Goal: Find contact information: Find contact information

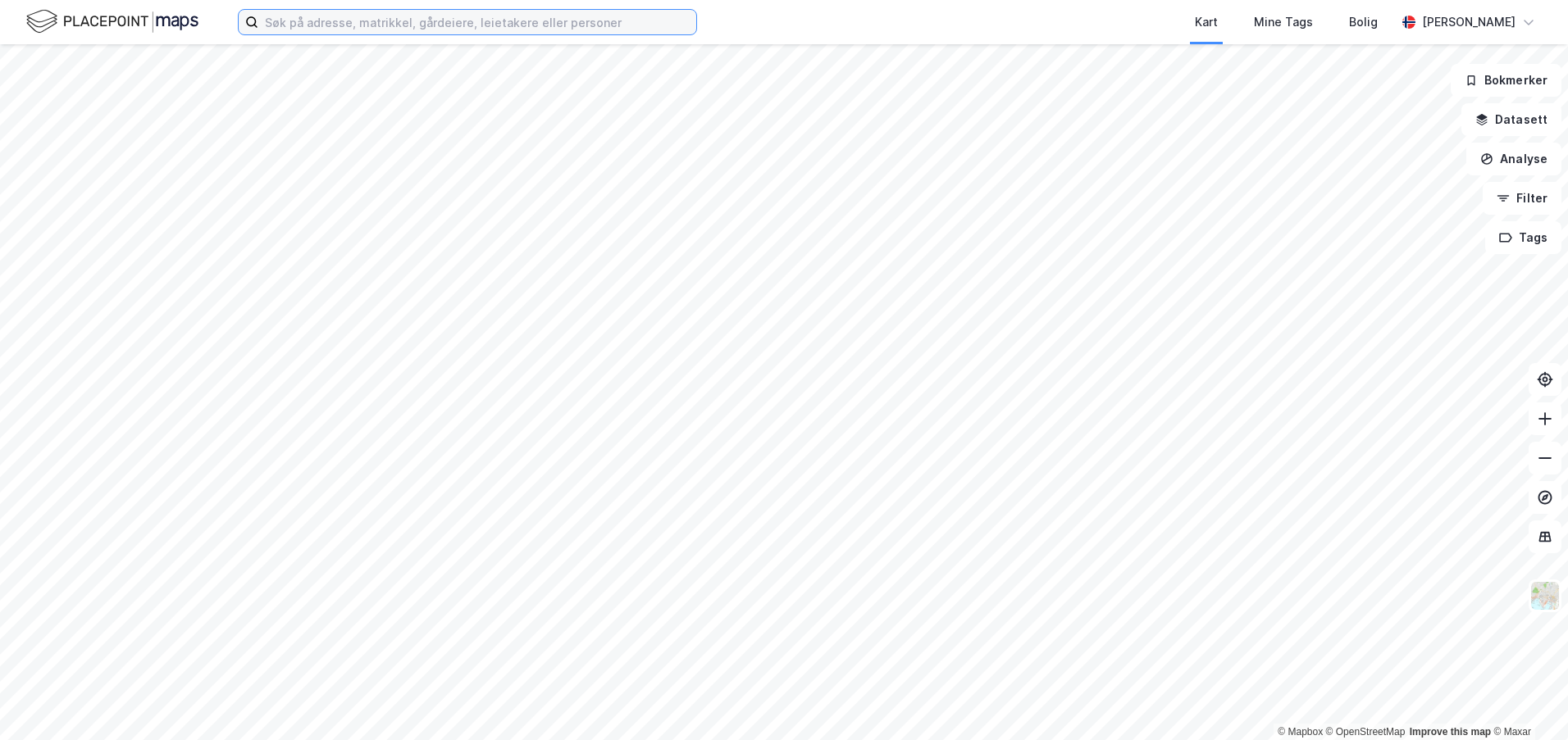
click at [515, 33] on input at bounding box center [478, 22] width 438 height 25
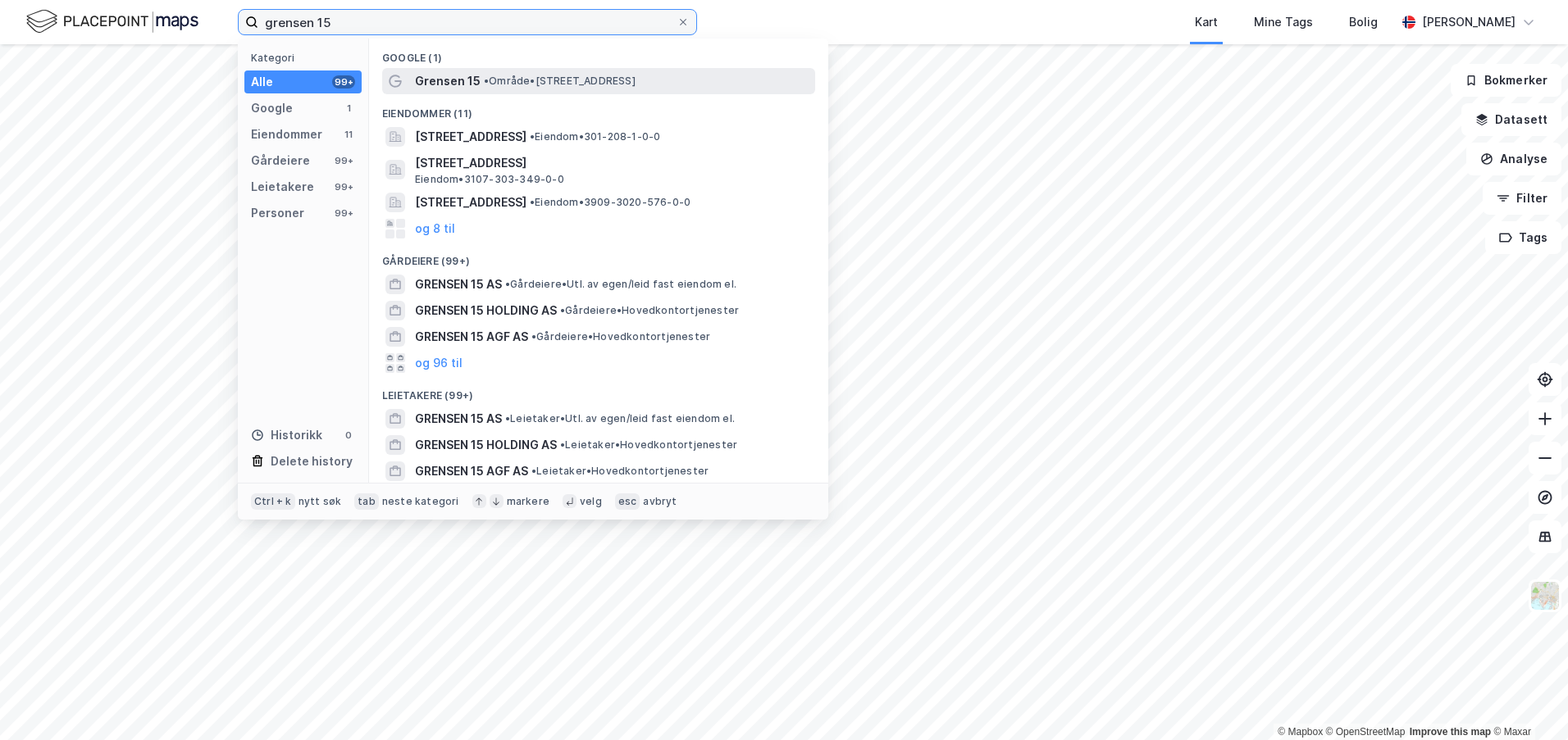
type input "grensen 15"
click at [508, 83] on span "• Område • Grensen 15, 0159 Oslo" at bounding box center [560, 81] width 152 height 13
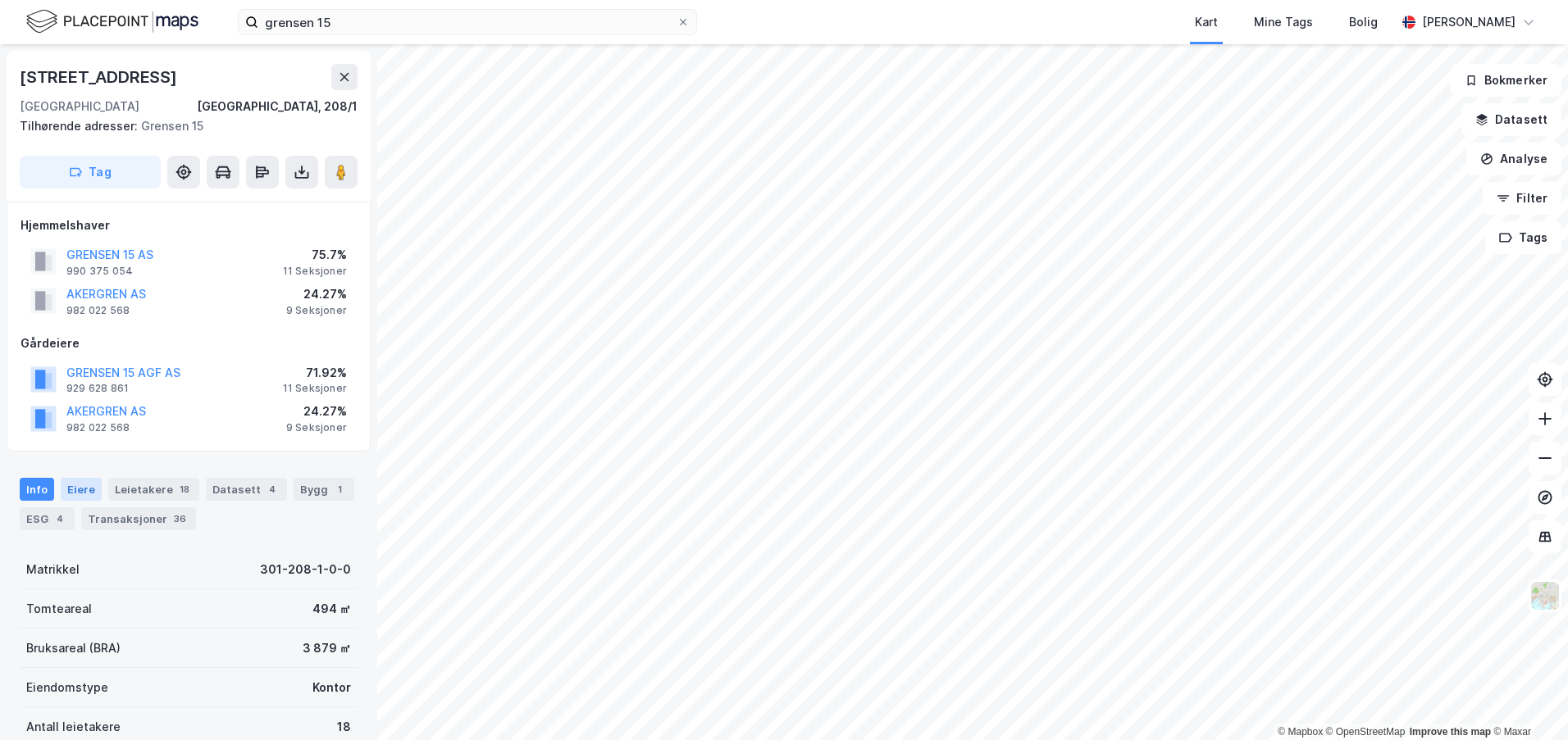
click at [80, 494] on div "Eiere" at bounding box center [81, 489] width 41 height 23
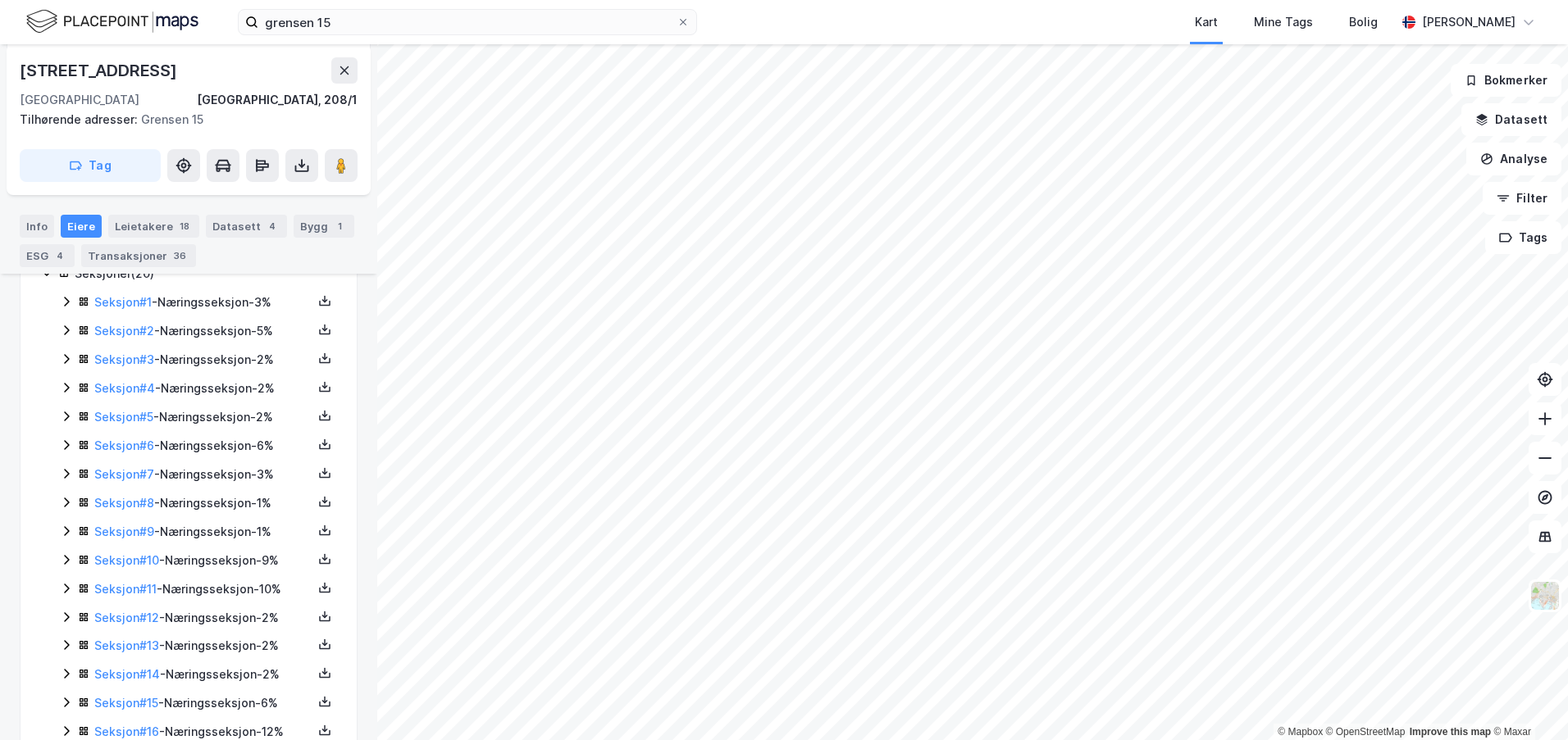
scroll to position [328, 0]
click at [60, 364] on icon at bounding box center [67, 359] width 13 height 13
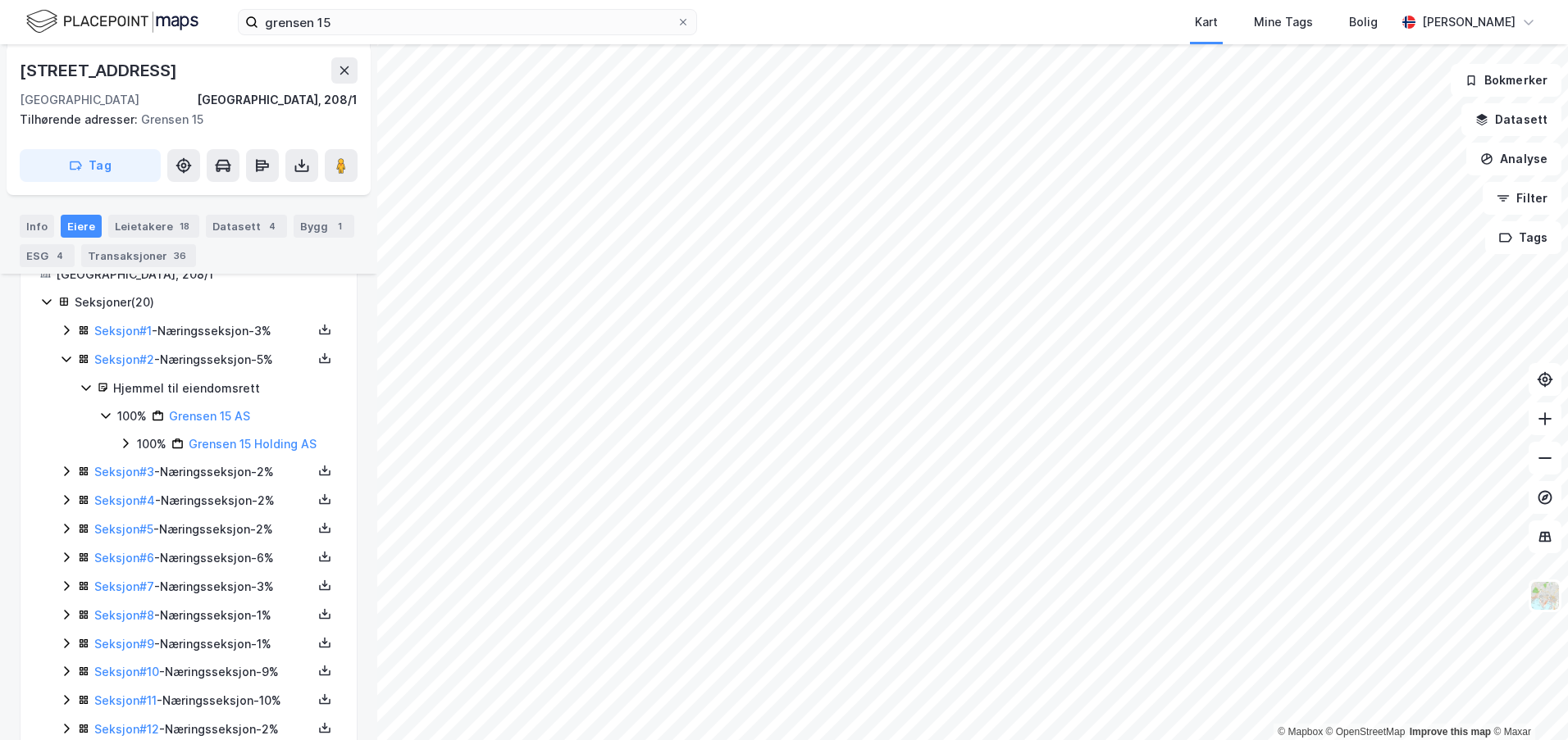
click at [66, 335] on icon at bounding box center [67, 331] width 13 height 13
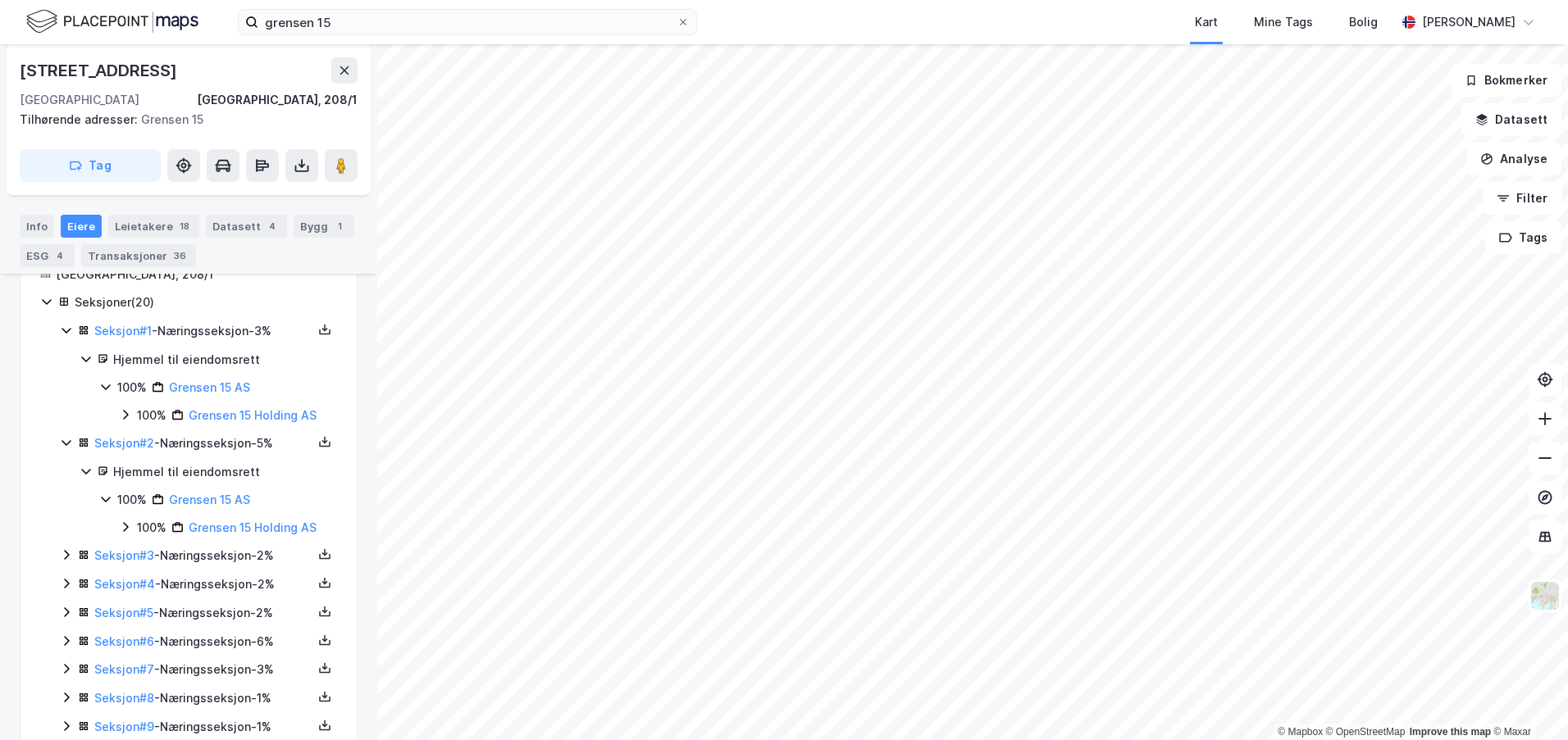
click at [65, 552] on icon at bounding box center [67, 555] width 13 height 13
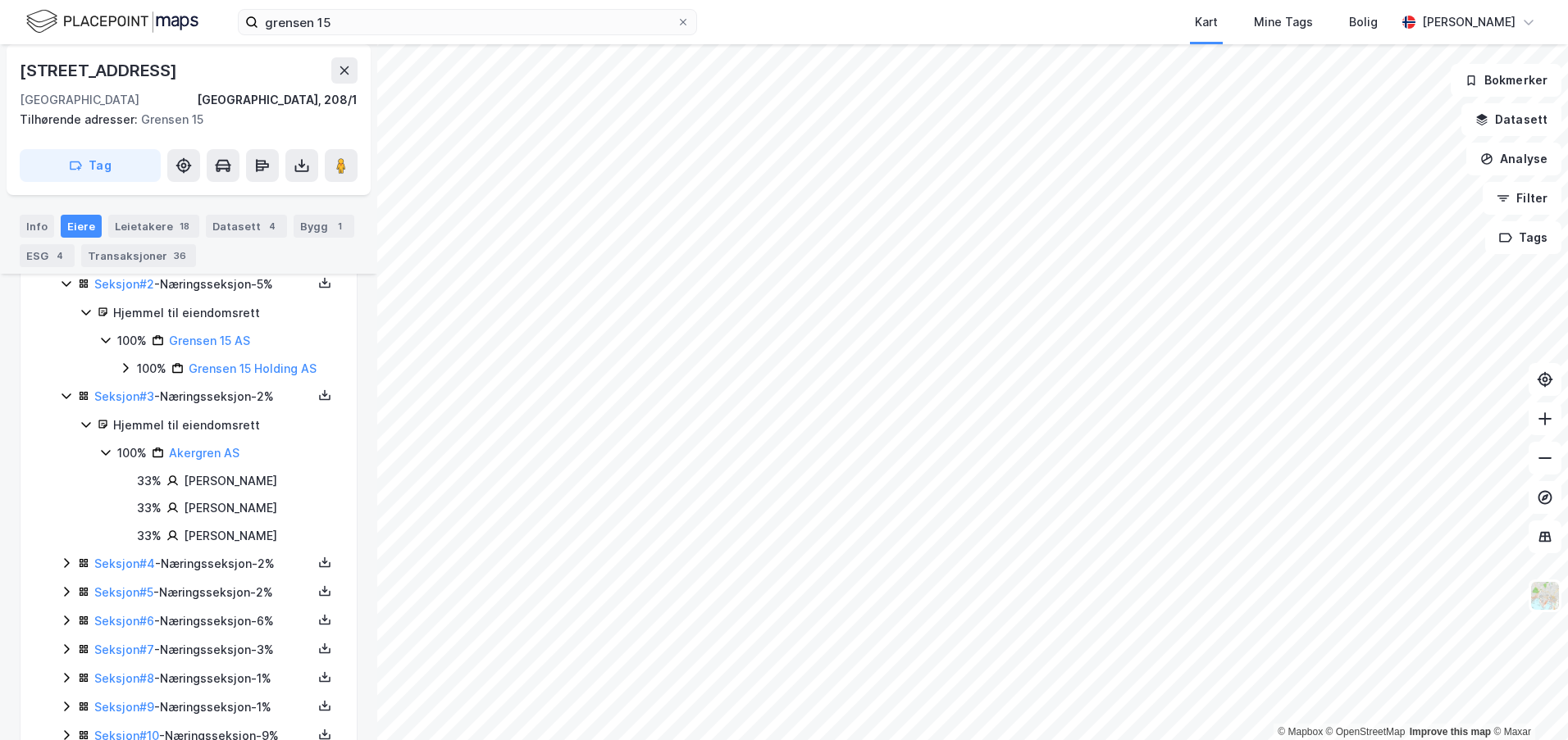
scroll to position [491, 0]
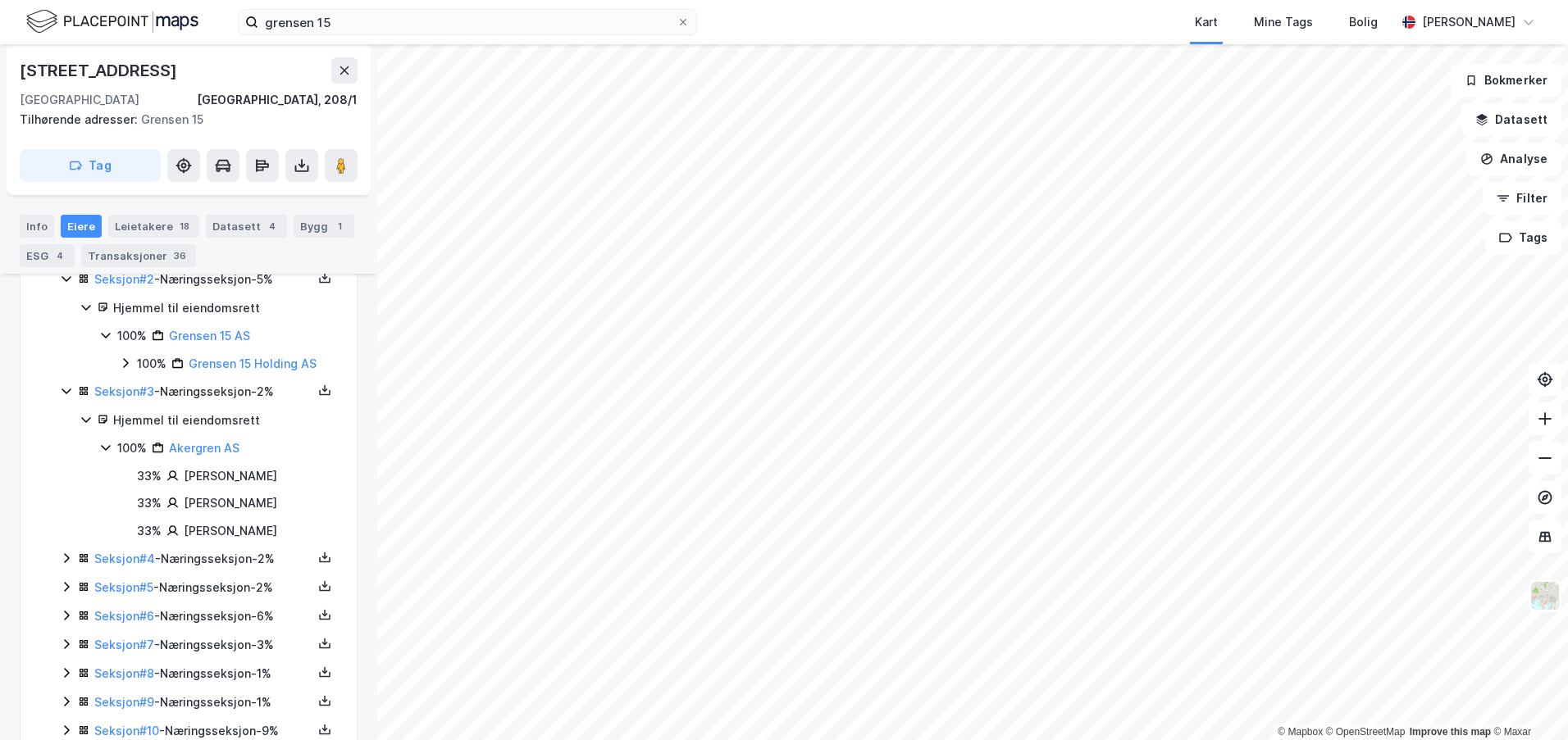
click at [63, 562] on icon at bounding box center [67, 558] width 13 height 13
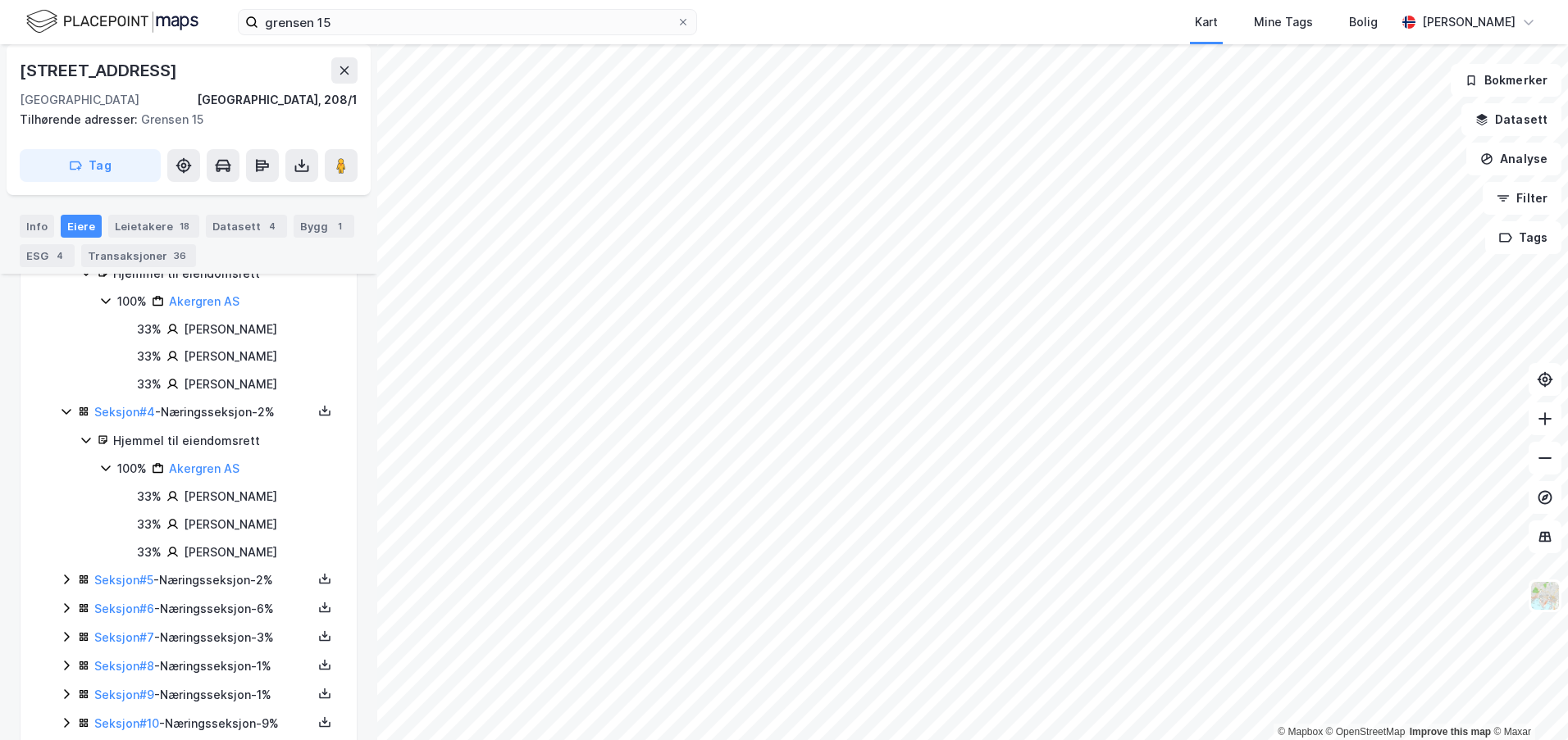
scroll to position [656, 0]
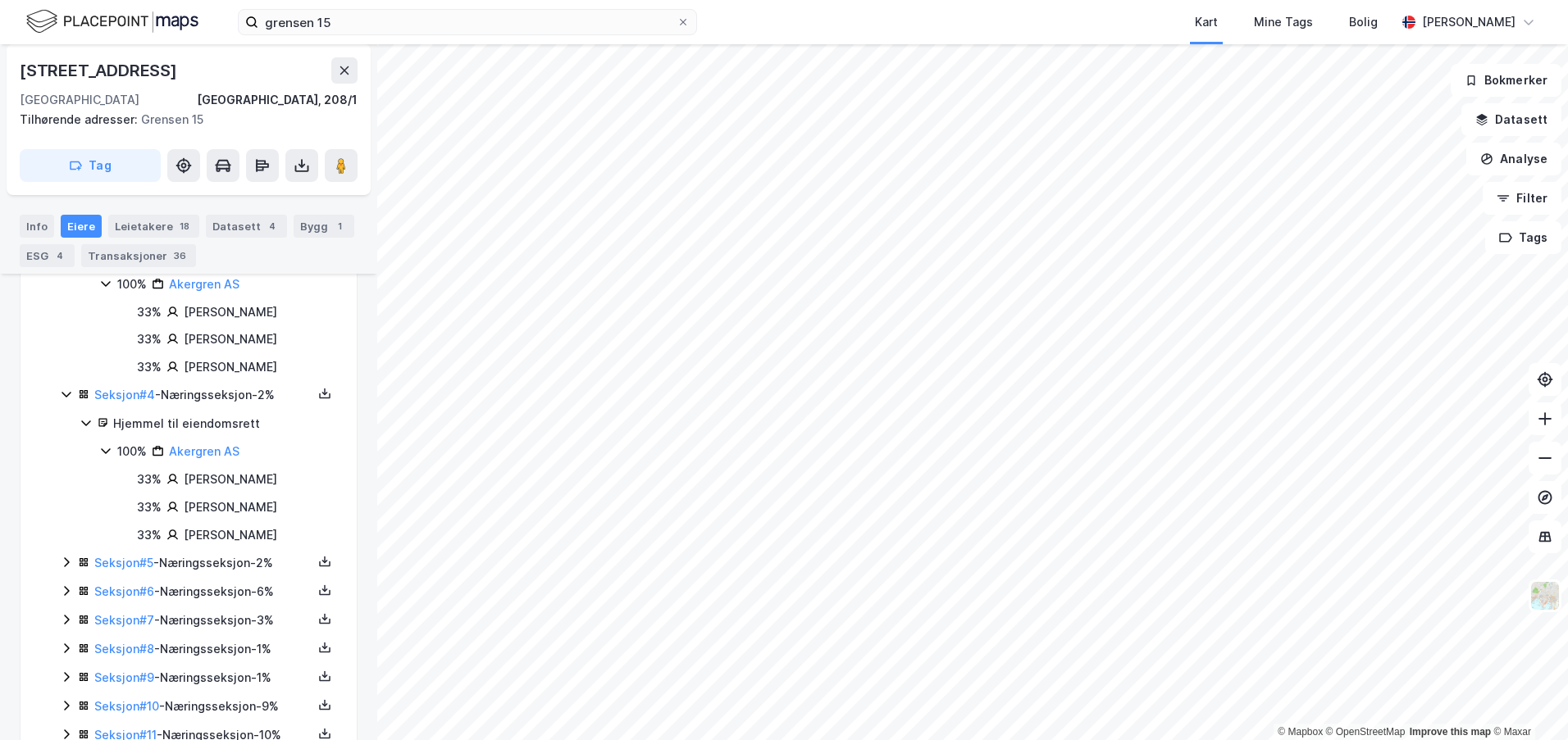
click at [68, 562] on icon at bounding box center [66, 562] width 5 height 10
click at [215, 393] on div "Seksjon # 4 - Næringsseksjon - 2%" at bounding box center [203, 394] width 218 height 19
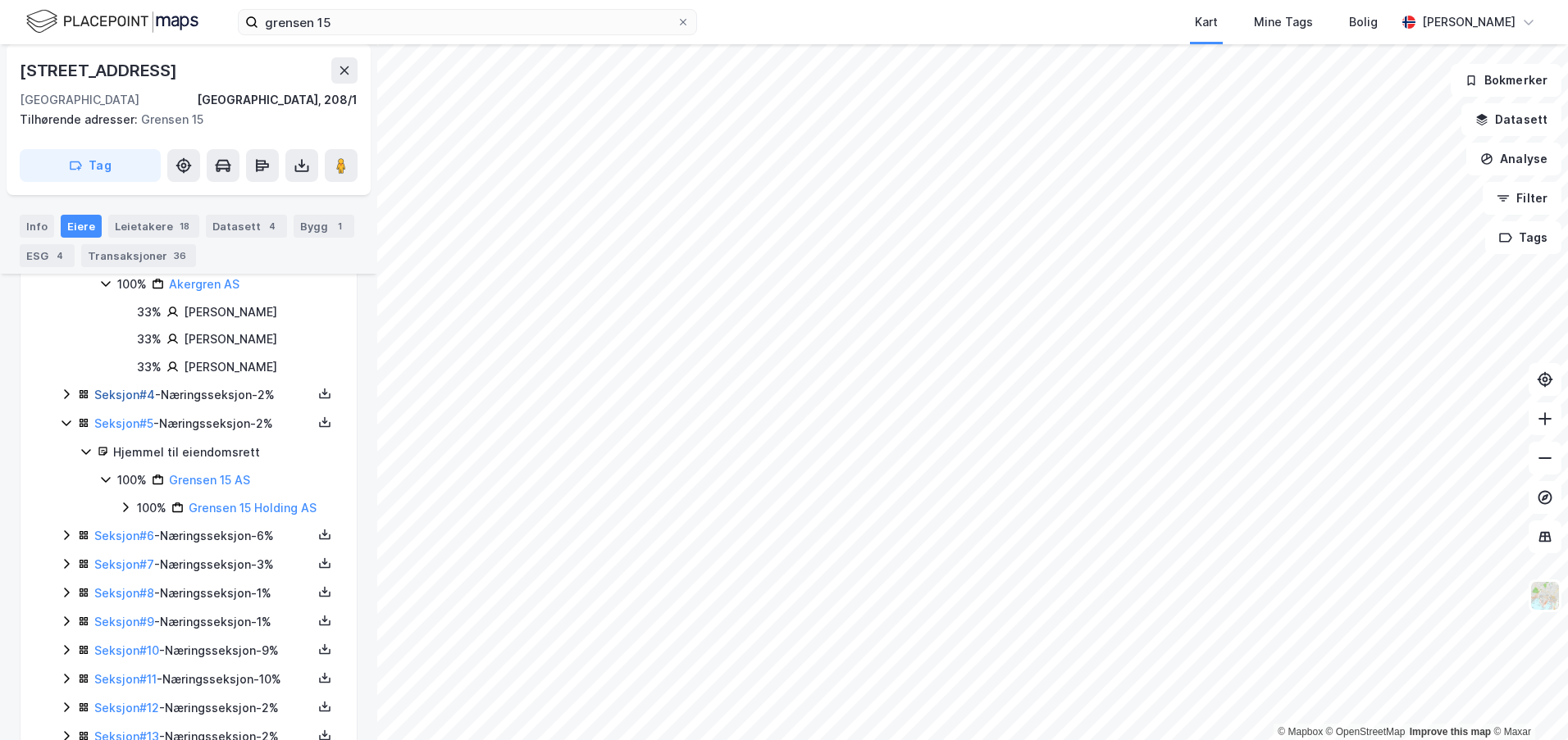
click at [107, 396] on link "Seksjon # 4" at bounding box center [125, 394] width 61 height 14
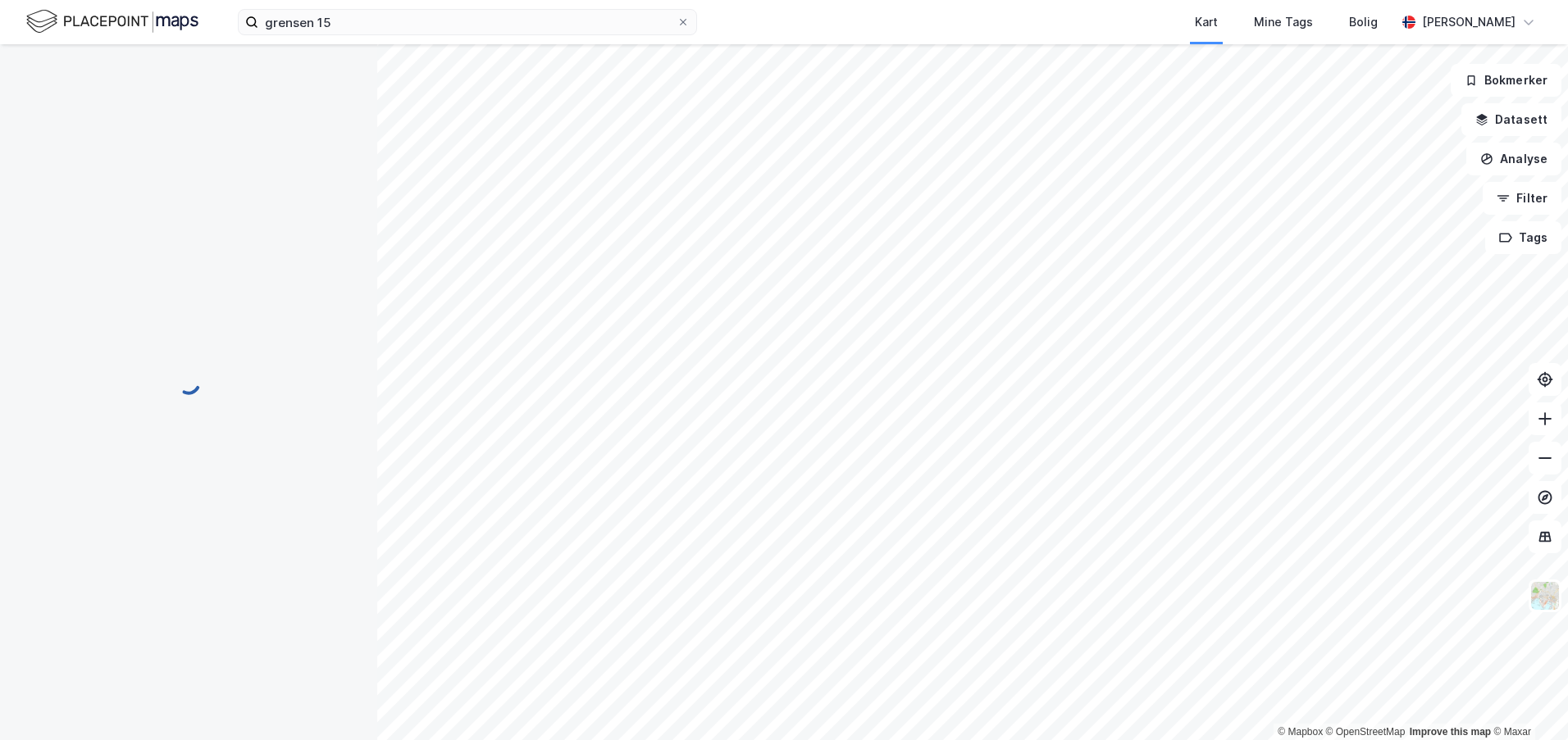
scroll to position [186, 0]
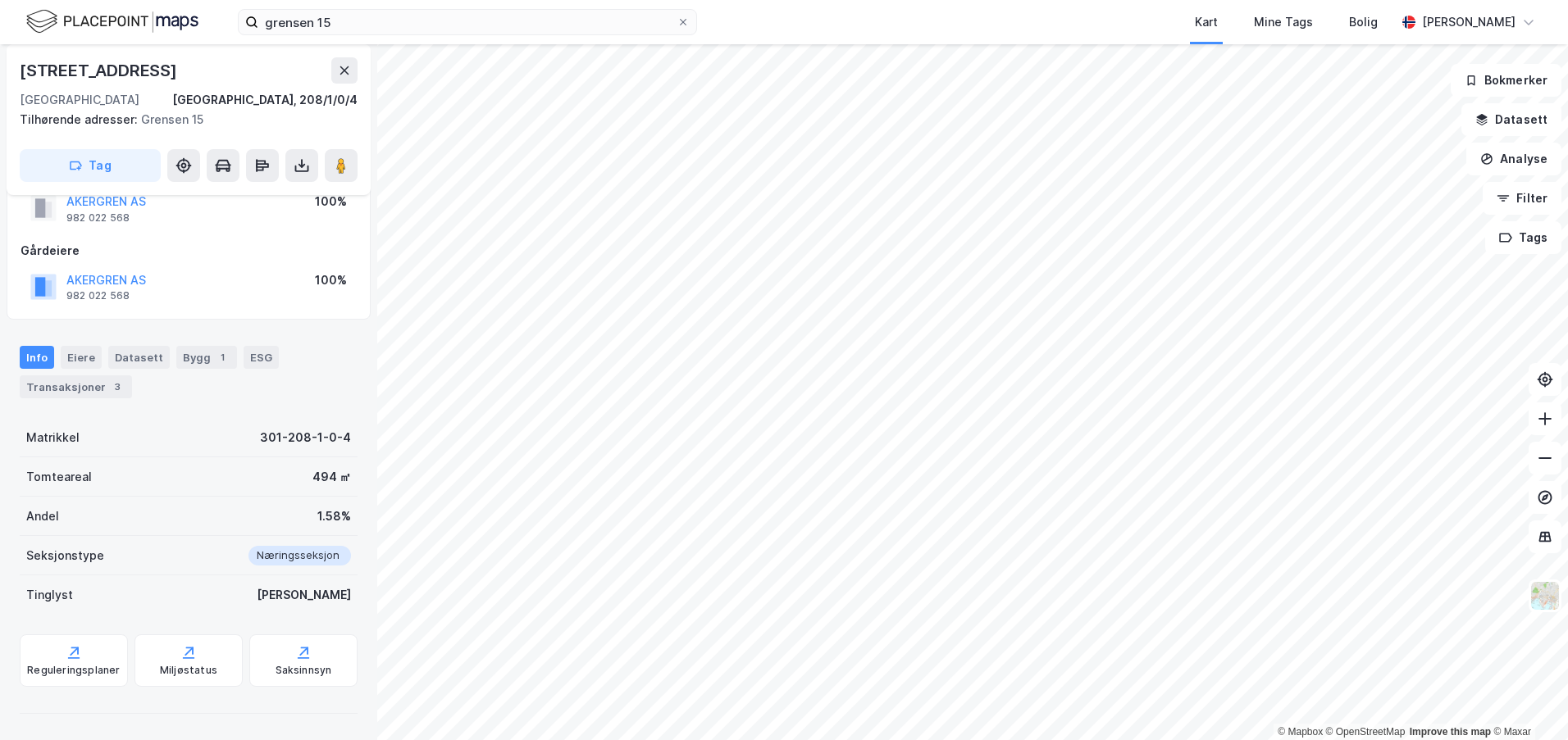
click at [336, 360] on div "Info Eiere Datasett Bygg 1 ESG Transaksjoner 3" at bounding box center [188, 372] width 338 height 53
click at [61, 397] on div "Transaksjoner 3" at bounding box center [76, 386] width 113 height 23
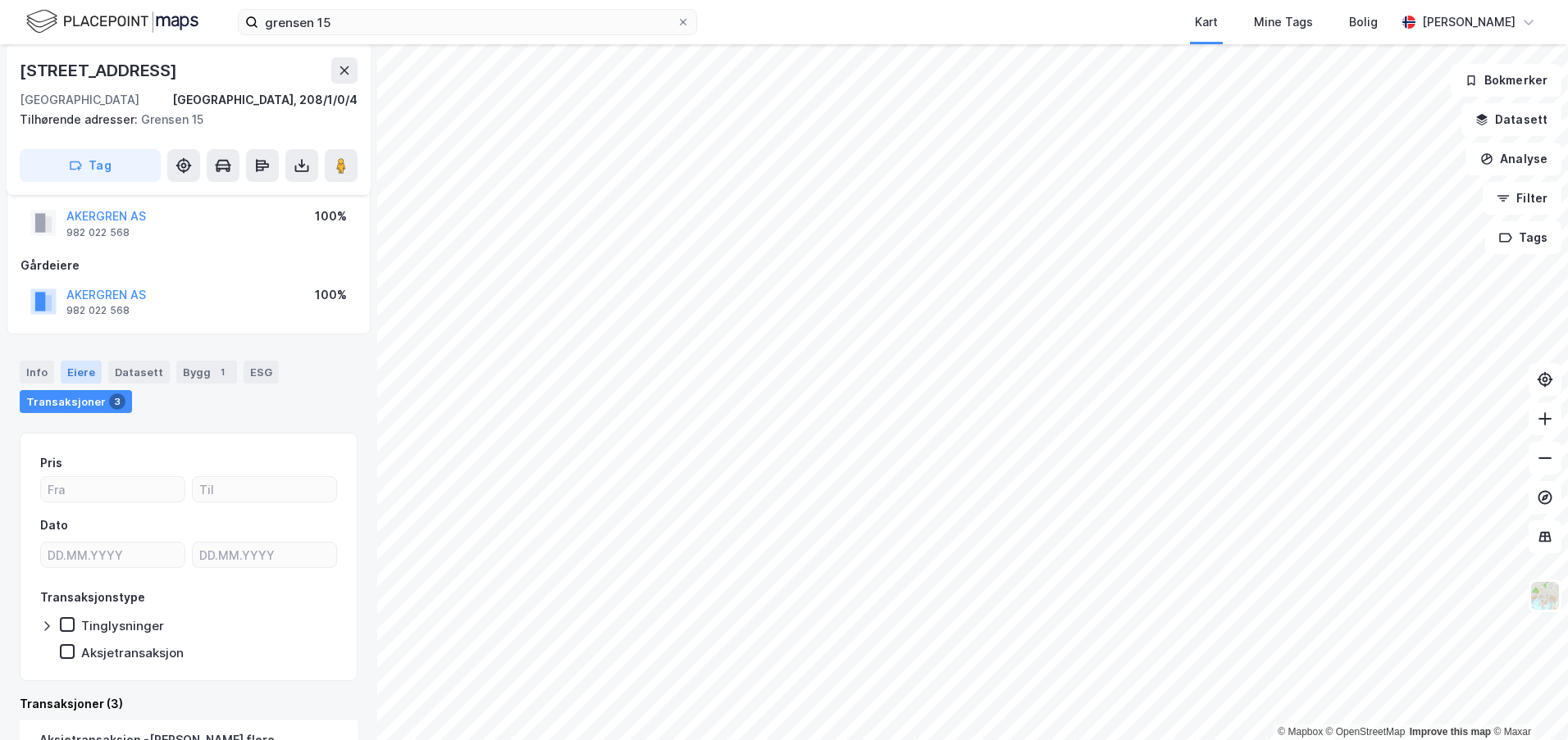
scroll to position [186, 0]
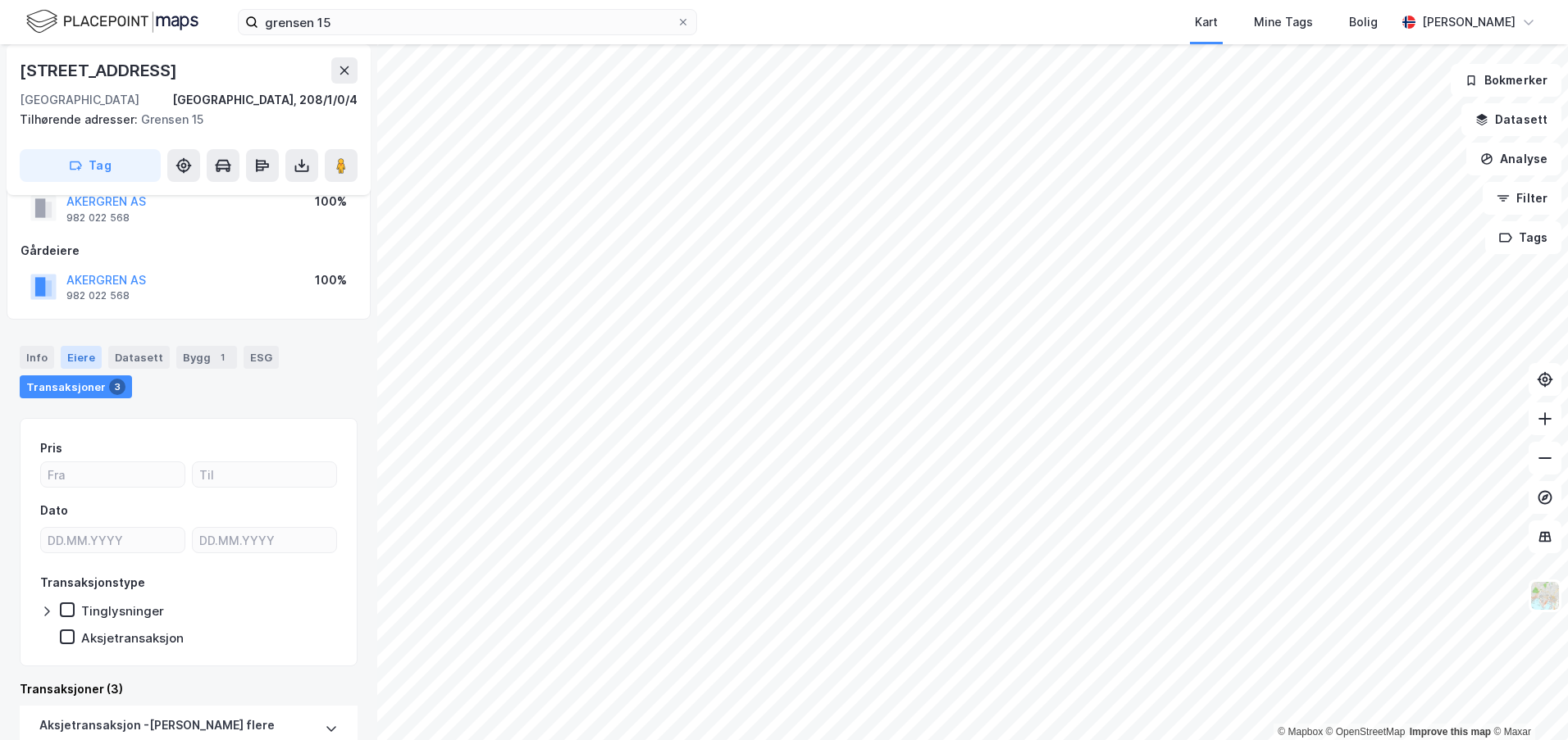
click at [69, 370] on div "Info Eiere Datasett Bygg 1 ESG Transaksjoner 3" at bounding box center [188, 372] width 338 height 53
click at [79, 360] on div "Eiere" at bounding box center [81, 358] width 41 height 23
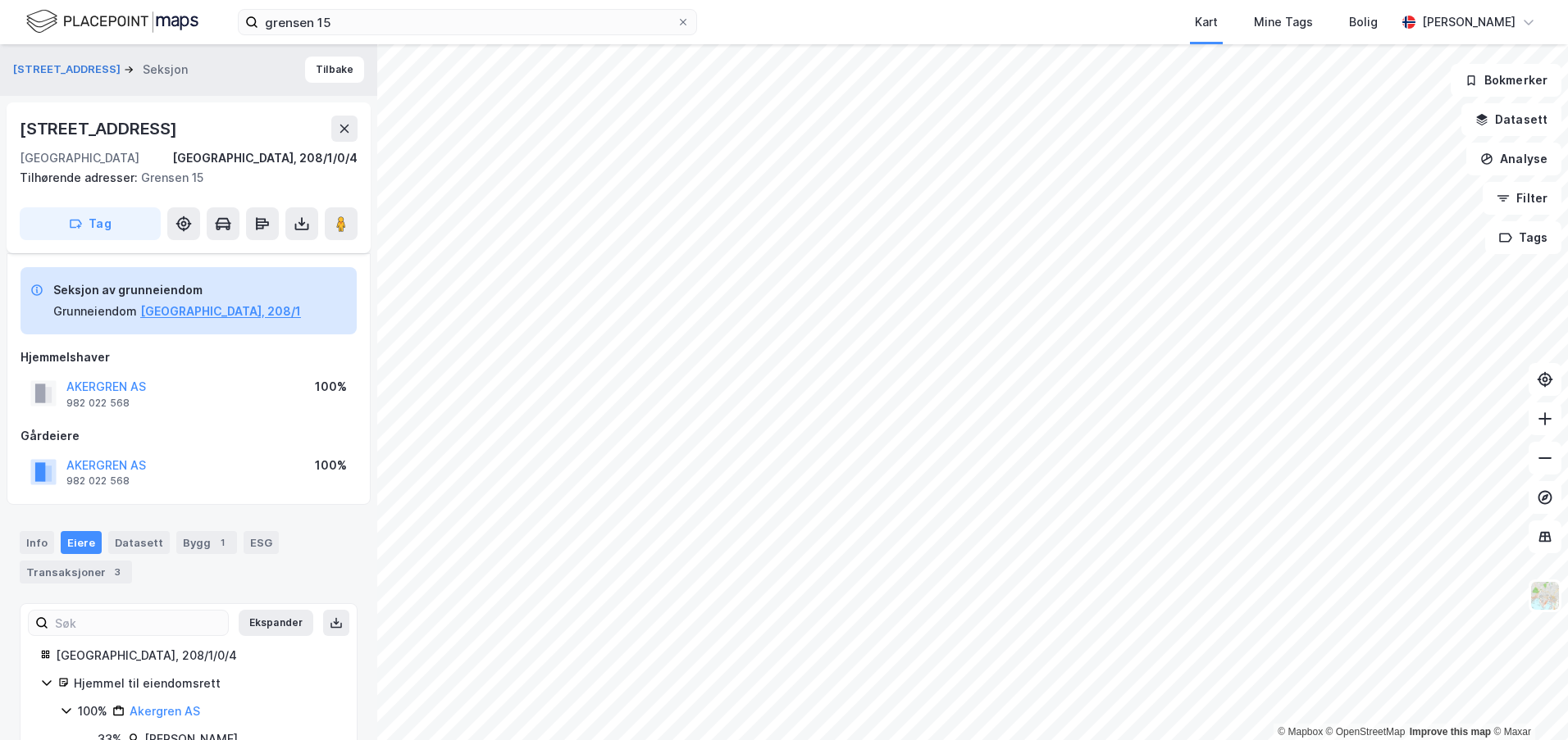
scroll to position [105, 0]
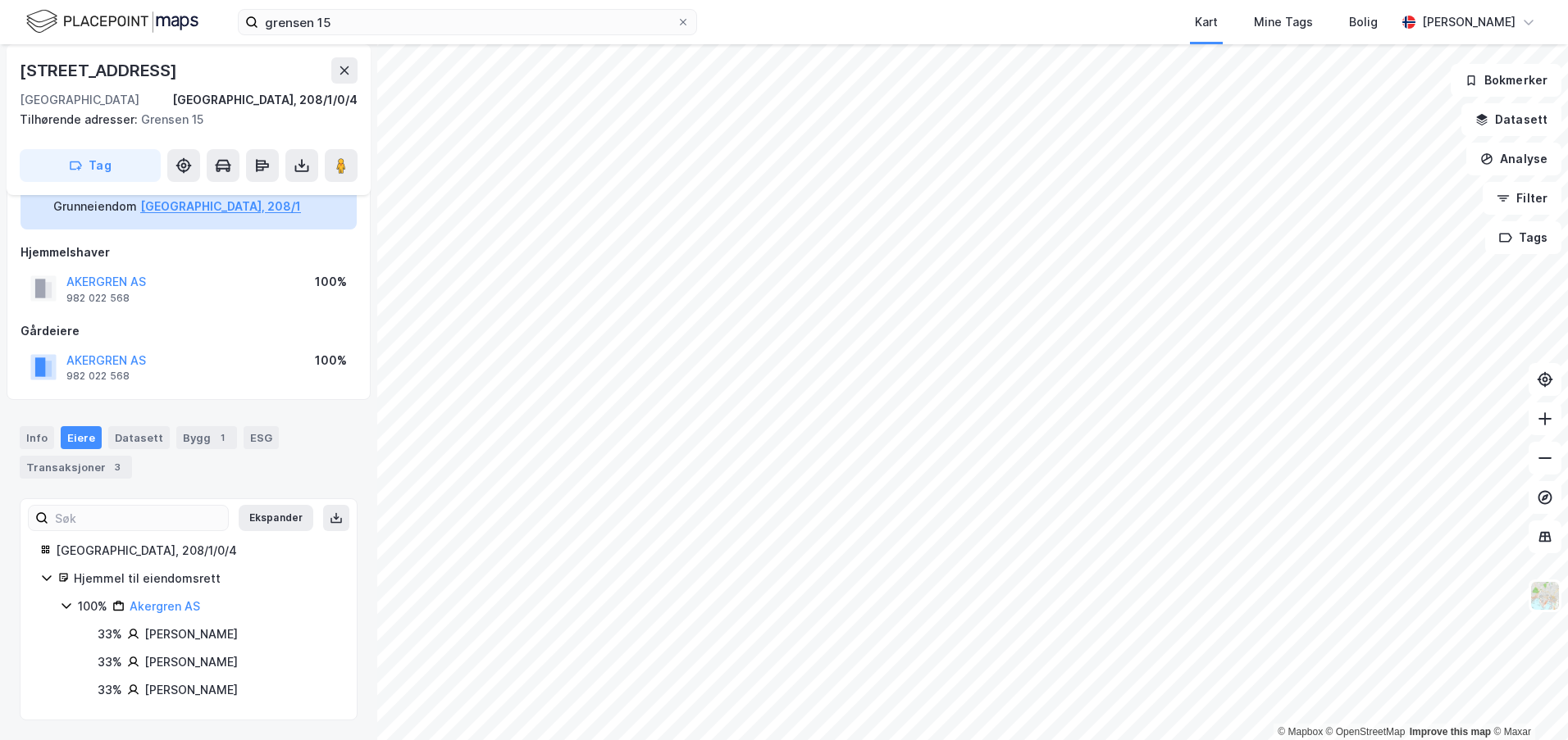
drag, startPoint x: 257, startPoint y: 693, endPoint x: 128, endPoint y: 635, distance: 141.4
click at [128, 635] on div "33% John Sissener Dennis 33% Alfred Littleton Dennis 33% Rene Clark Dennis" at bounding box center [208, 662] width 258 height 76
click at [138, 634] on icon at bounding box center [133, 634] width 12 height 12
drag, startPoint x: 144, startPoint y: 633, endPoint x: 266, endPoint y: 641, distance: 122.3
click at [266, 641] on div "33% John Sissener Dennis" at bounding box center [217, 634] width 239 height 19
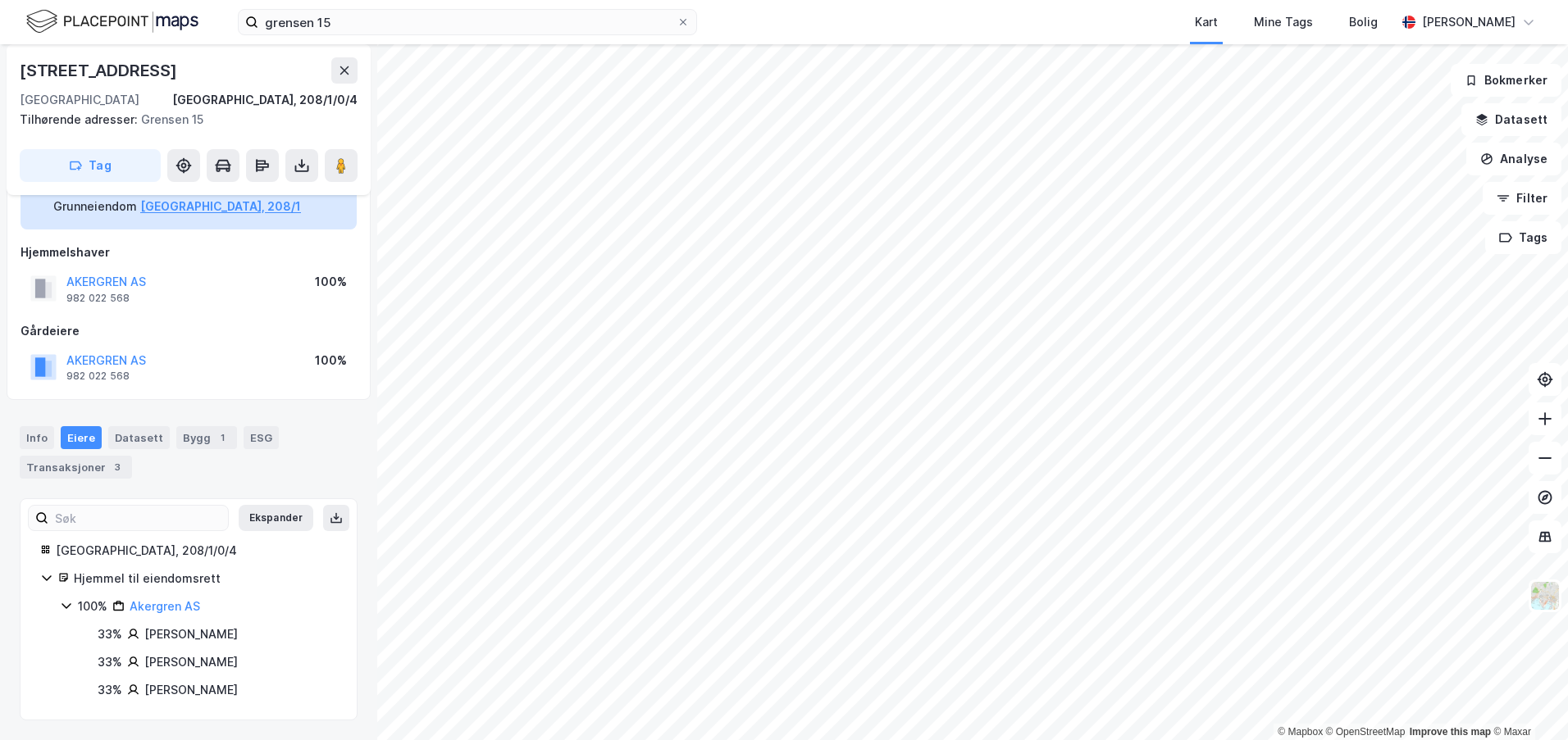
copy div "John Sissener Dennis"
click at [97, 470] on div "Transaksjoner 3" at bounding box center [76, 467] width 113 height 23
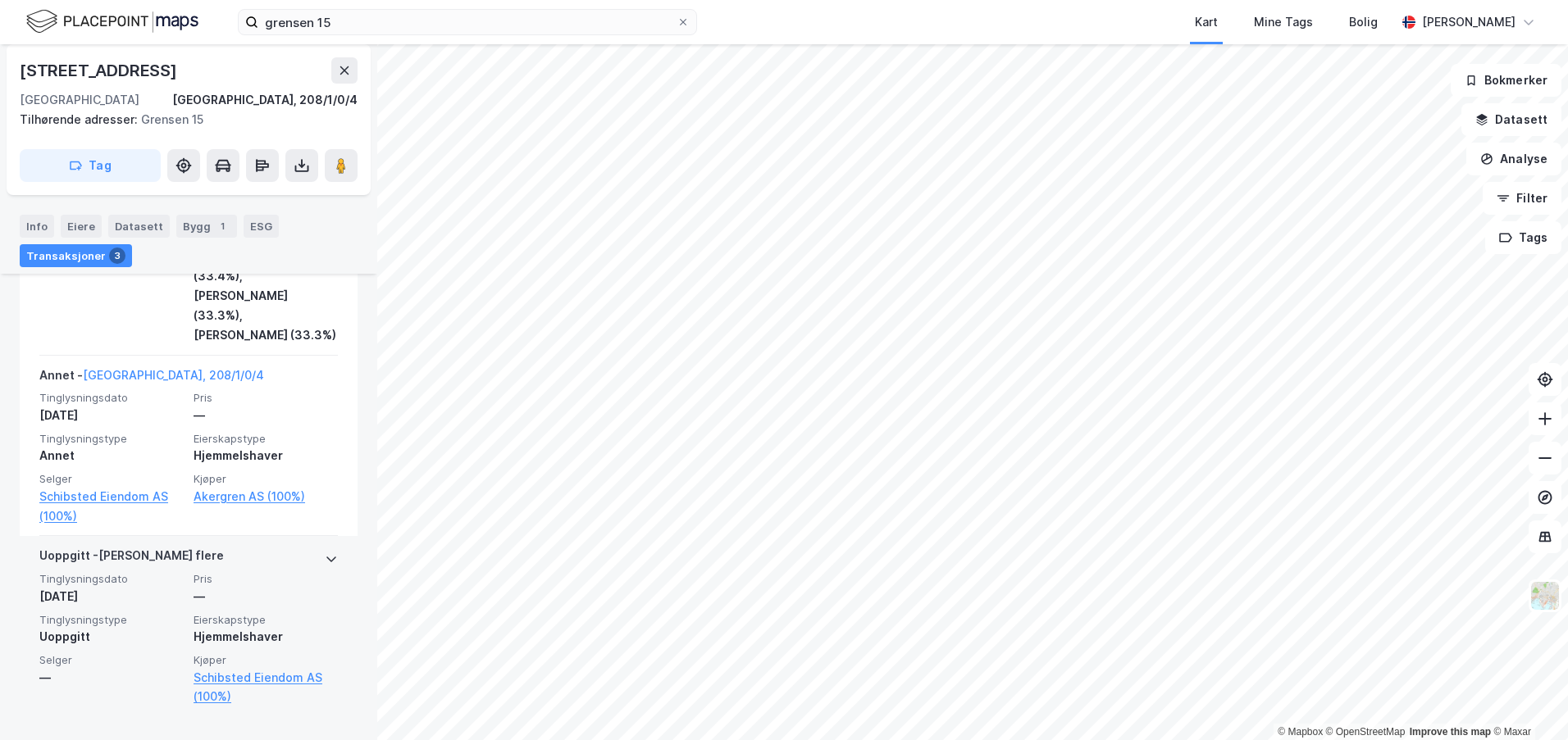
scroll to position [793, 0]
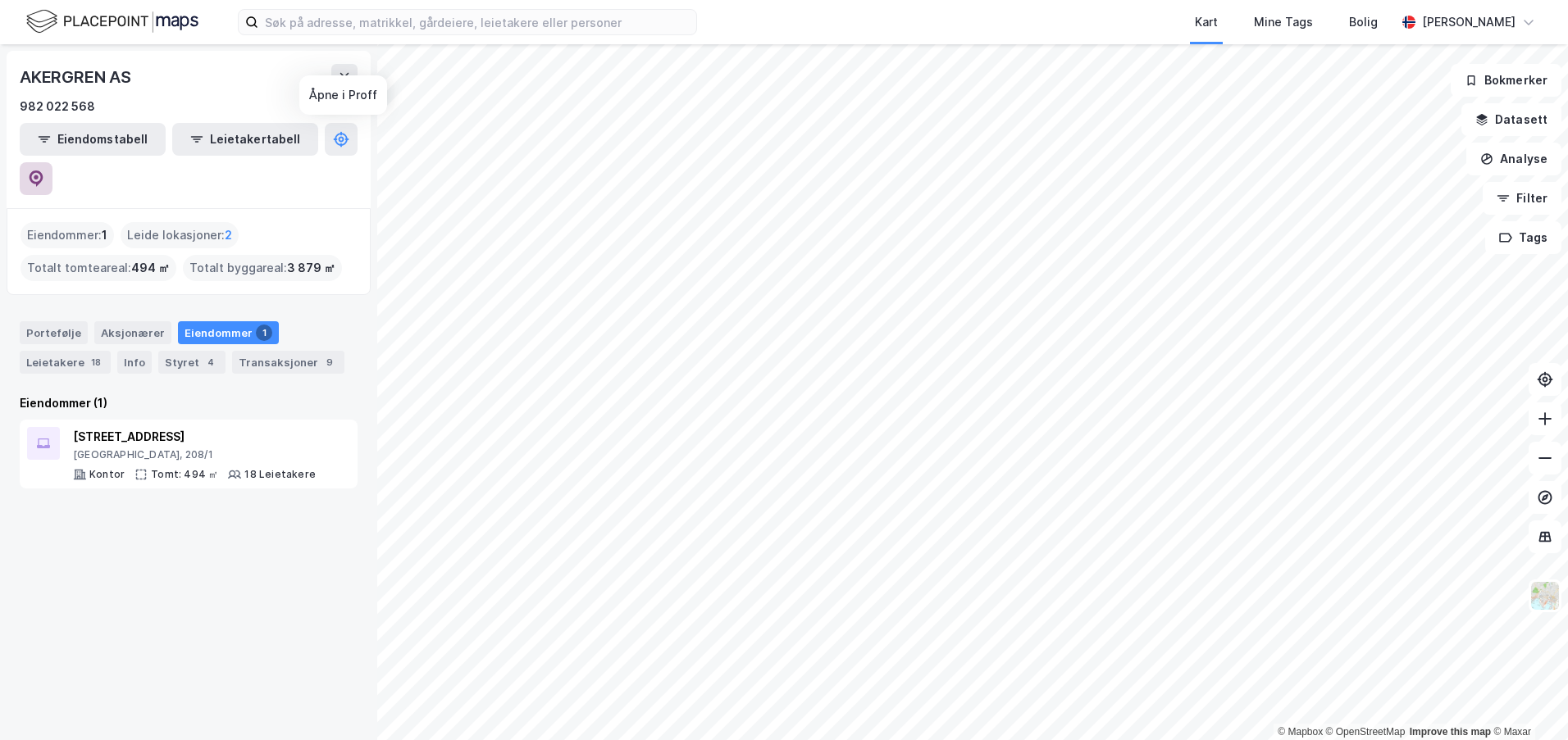
click at [53, 163] on button at bounding box center [35, 178] width 32 height 32
